Goal: Task Accomplishment & Management: Manage account settings

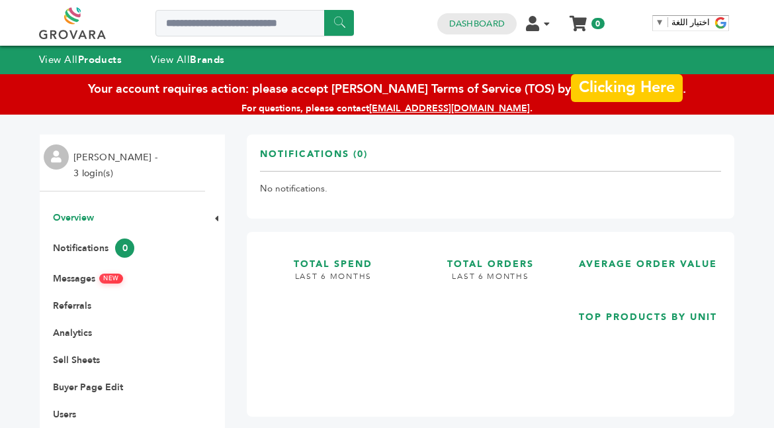
click at [598, 82] on link "Clicking Here" at bounding box center [626, 87] width 111 height 28
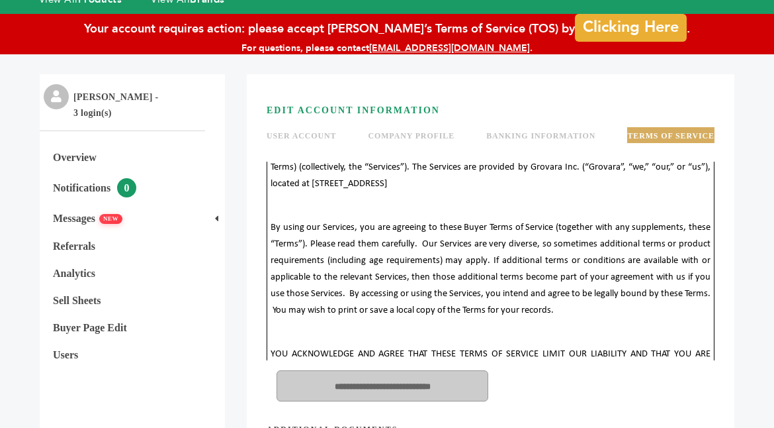
scroll to position [56, 0]
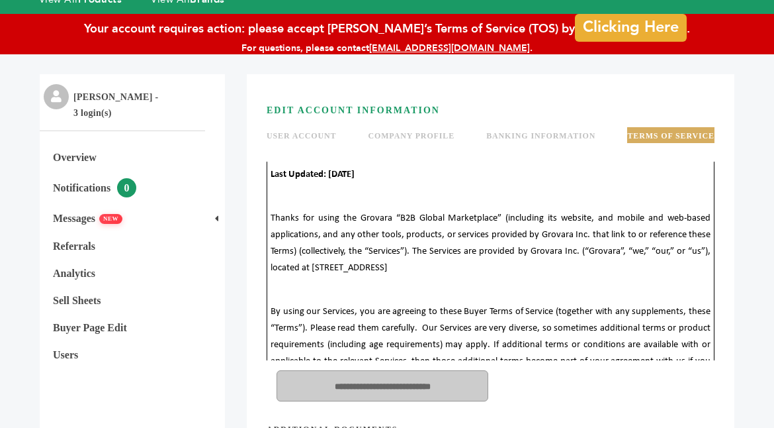
click at [578, 250] on span "Thanks for using the Grovara “B2B Global Marketplace” (including its website, a…" at bounding box center [491, 243] width 440 height 60
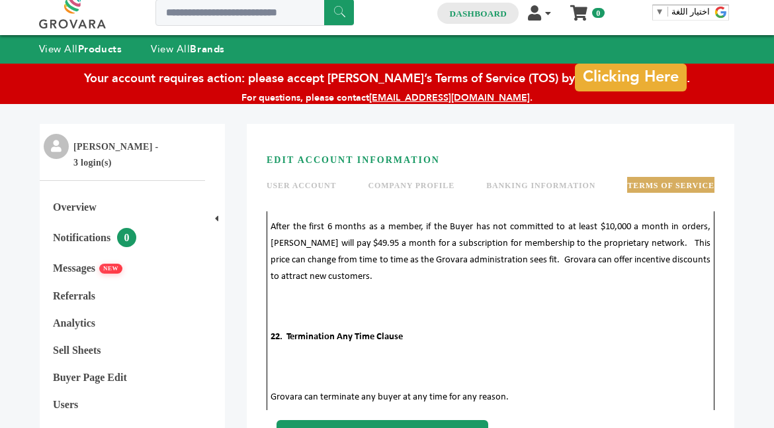
scroll to position [0, 0]
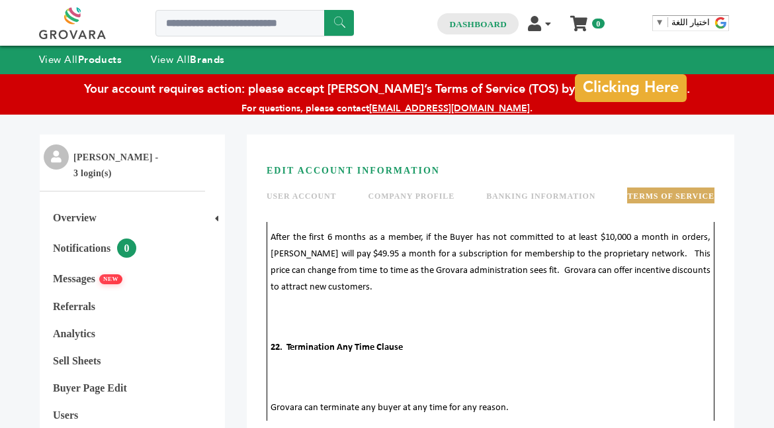
drag, startPoint x: 405, startPoint y: 88, endPoint x: 531, endPoint y: 89, distance: 126.4
click at [531, 89] on div "Your account requires action: please accept [PERSON_NAME]’s Terms of Service (T…" at bounding box center [387, 88] width 774 height 28
copy div "Terms of Service (TOS)"
